Goal: Transaction & Acquisition: Book appointment/travel/reservation

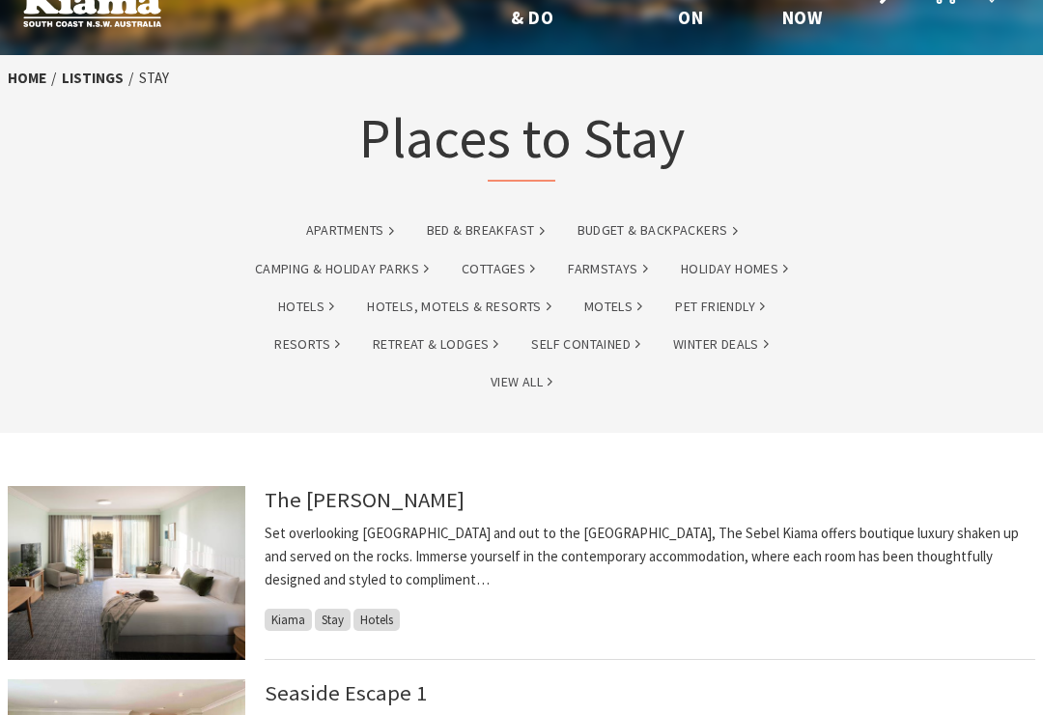
scroll to position [49, 0]
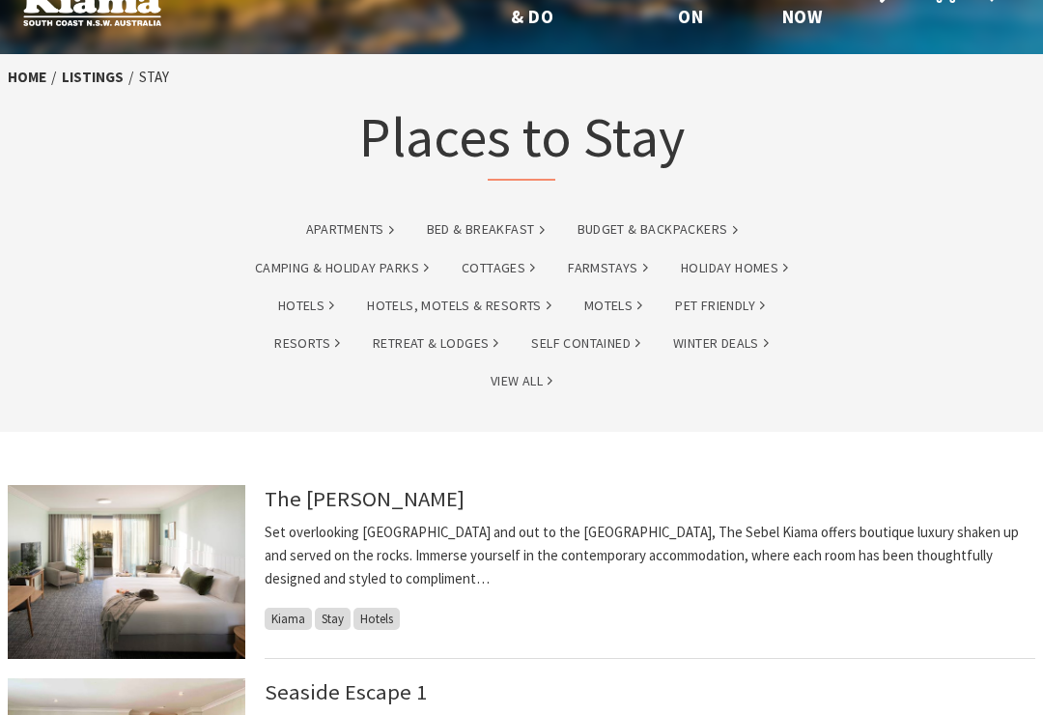
click at [518, 308] on link "Hotels, Motels & Resorts" at bounding box center [459, 307] width 184 height 22
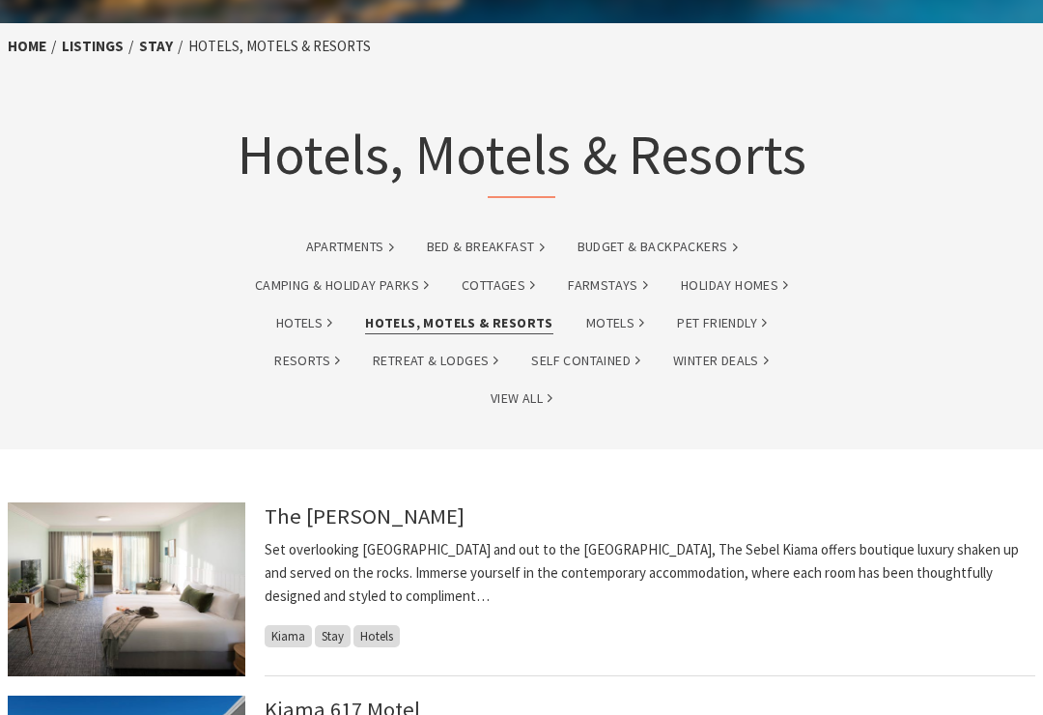
scroll to position [77, 0]
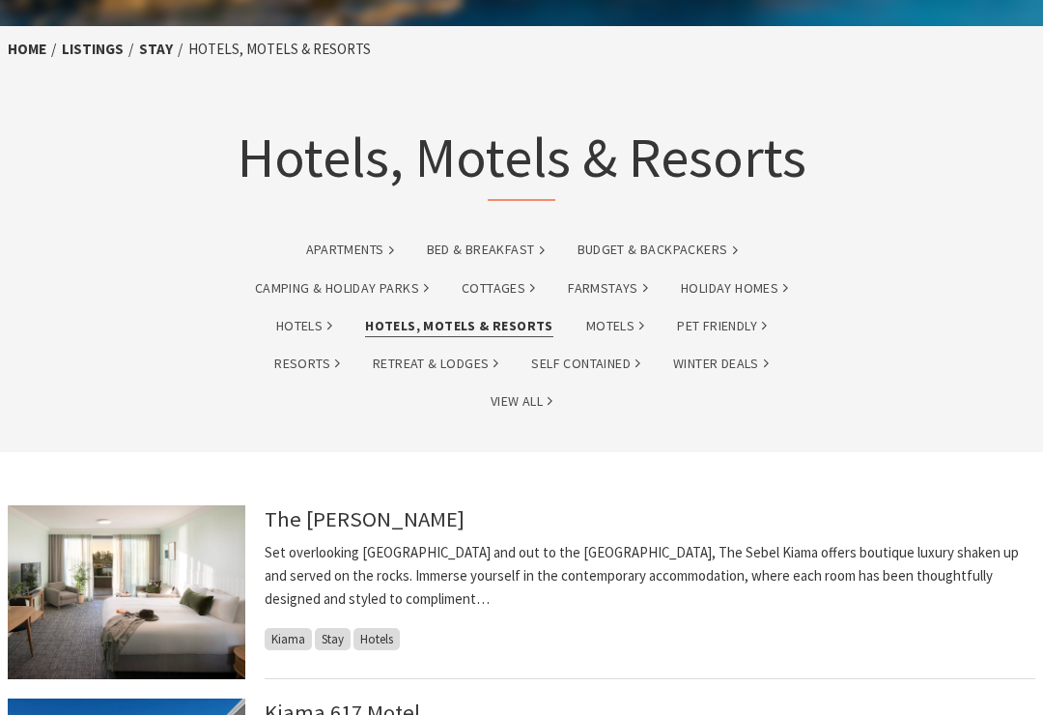
click at [493, 320] on link "Hotels, Motels & Resorts" at bounding box center [459, 327] width 188 height 22
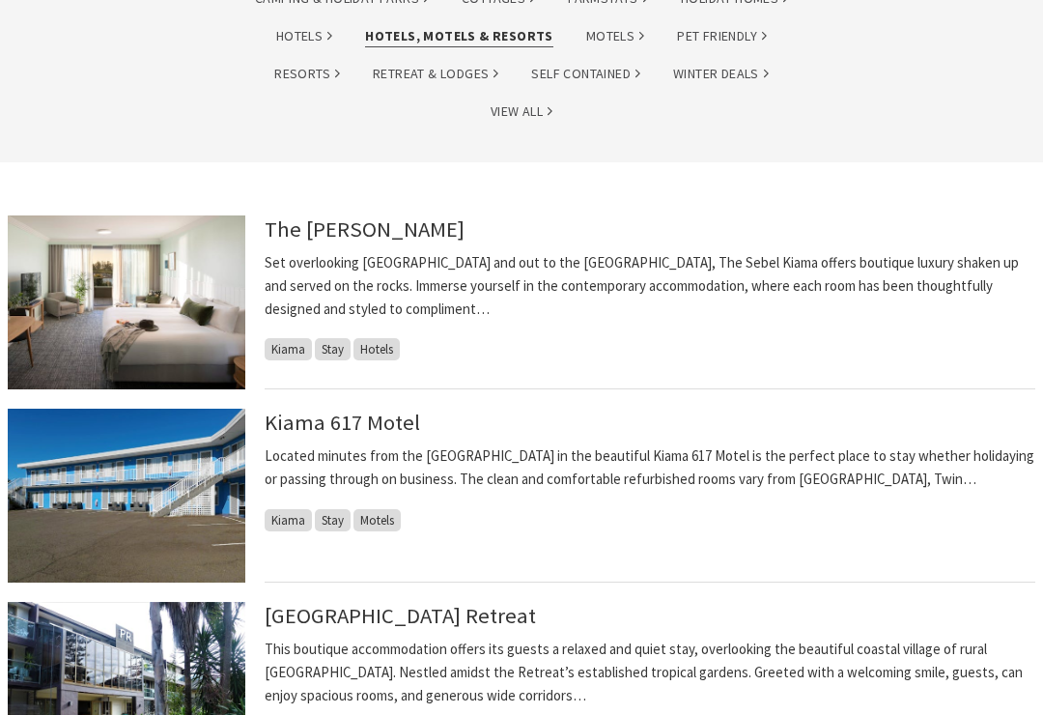
scroll to position [368, 0]
click at [183, 326] on img at bounding box center [127, 302] width 238 height 174
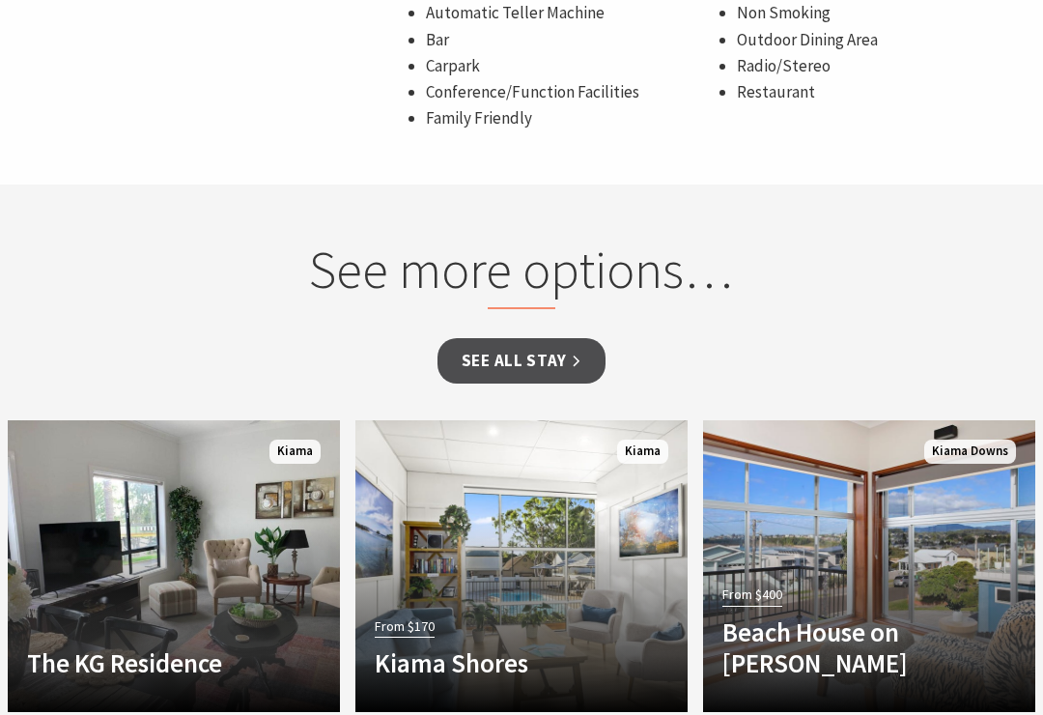
scroll to position [1498, 0]
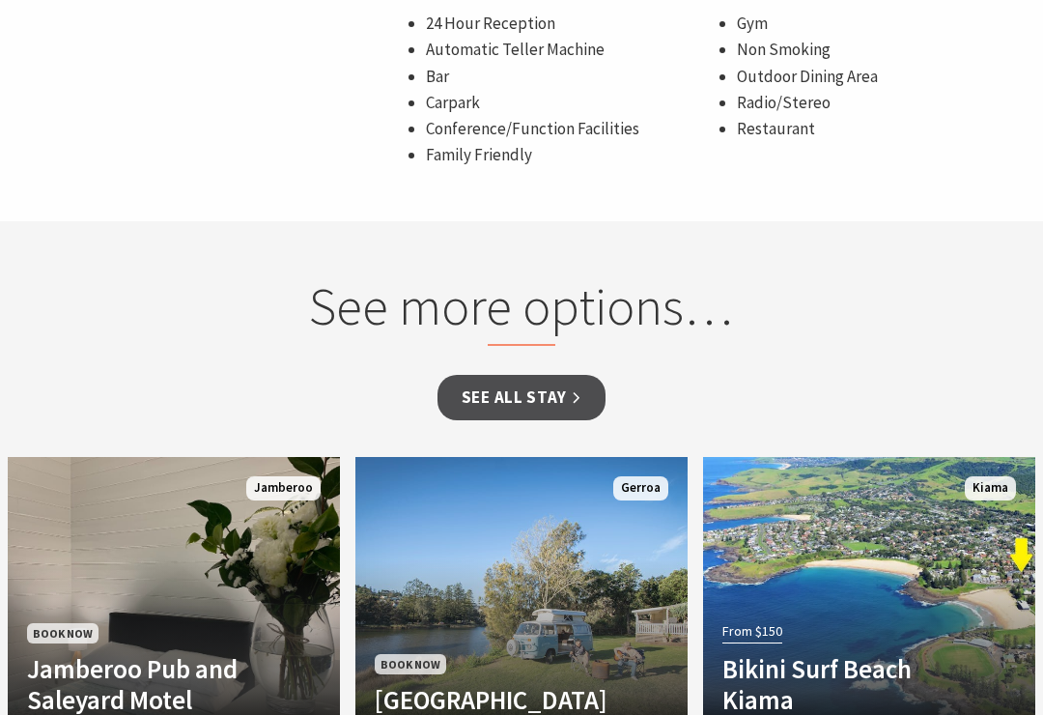
scroll to position [1519, 0]
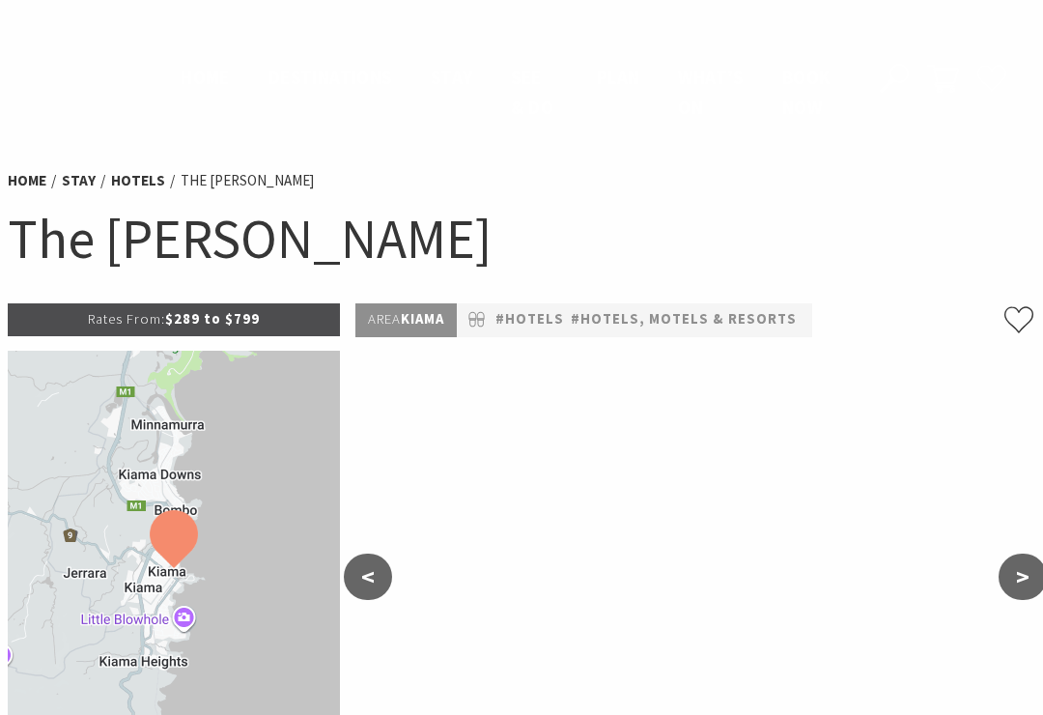
scroll to position [1587, 0]
